Goal: Transaction & Acquisition: Book appointment/travel/reservation

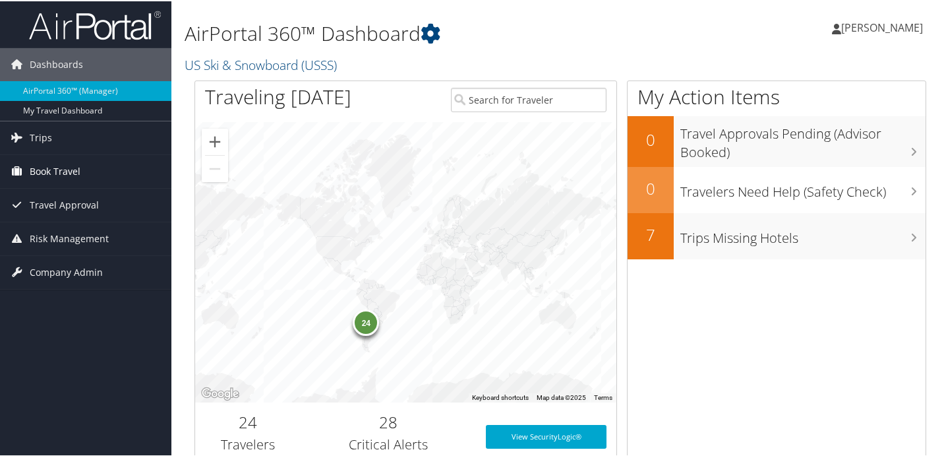
click at [64, 173] on span "Book Travel" at bounding box center [55, 170] width 51 height 33
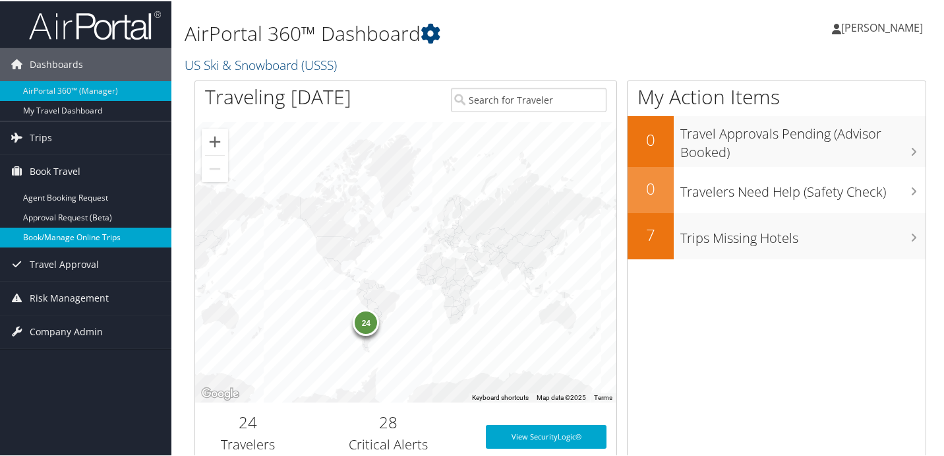
click at [73, 231] on link "Book/Manage Online Trips" at bounding box center [85, 236] width 171 height 20
